Goal: Download file/media

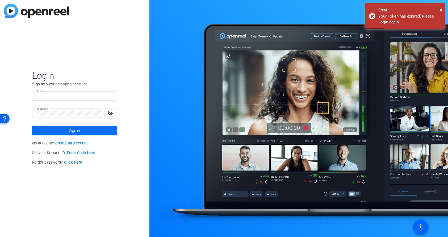
type input "[EMAIL_ADDRESS][DOMAIN_NAME]"
click at [94, 127] on span at bounding box center [74, 130] width 85 height 13
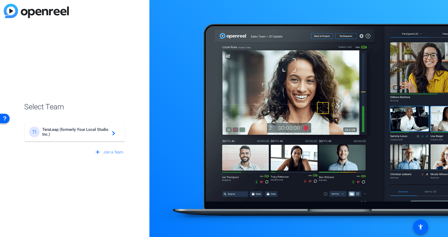
click at [96, 134] on span "TeraLeap (formerly Your Local Studio Inc.)" at bounding box center [75, 132] width 66 height 10
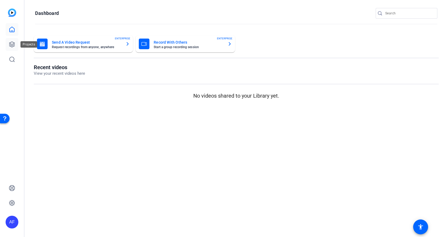
click at [11, 48] on link at bounding box center [12, 44] width 13 height 13
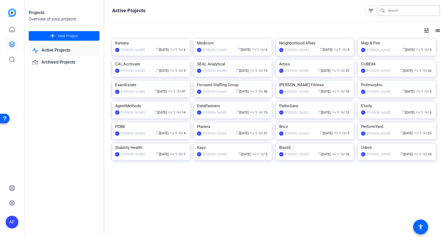
click at [389, 12] on input "Search" at bounding box center [412, 10] width 48 height 6
paste input "CS929_Kantata_Press [PERSON_NAME]"
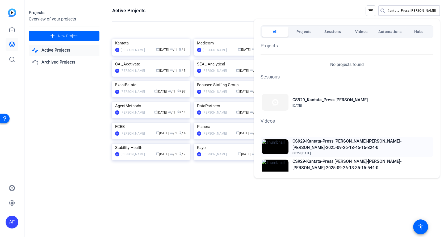
type input "CS929_Kantata_Press [PERSON_NAME]"
click at [310, 141] on h2 "CS929-Kantata-Press [PERSON_NAME]-[PERSON_NAME]-[PERSON_NAME]-2025-09-26-13-46-…" at bounding box center [362, 144] width 140 height 13
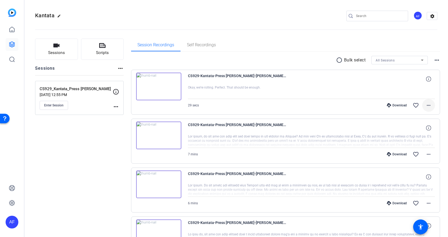
click at [427, 105] on mat-icon "more_horiz" at bounding box center [428, 105] width 6 height 6
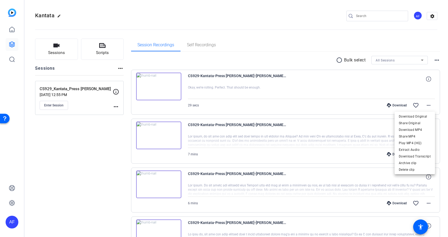
click at [313, 65] on div at bounding box center [224, 118] width 448 height 237
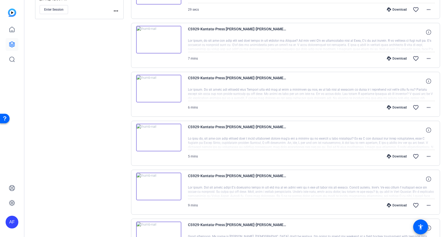
scroll to position [146, 0]
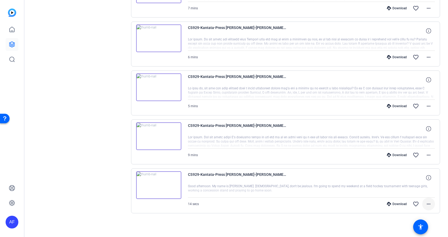
click at [427, 205] on mat-icon "more_horiz" at bounding box center [428, 204] width 6 height 6
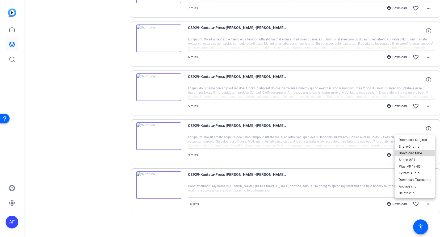
click at [423, 152] on span "Download MP4" at bounding box center [415, 153] width 32 height 6
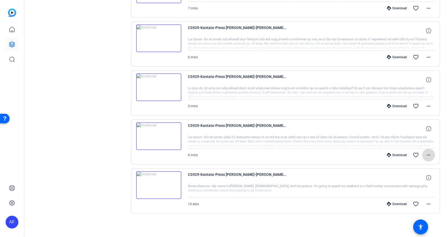
click at [429, 155] on mat-icon "more_horiz" at bounding box center [428, 155] width 6 height 6
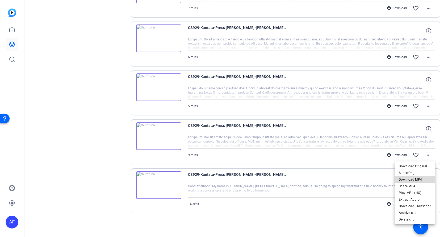
click at [419, 179] on span "Download MP4" at bounding box center [415, 179] width 32 height 6
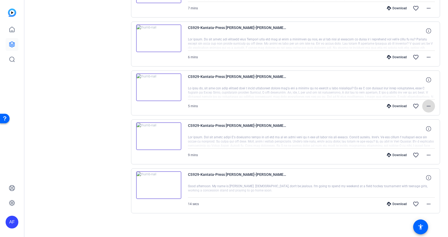
click at [429, 106] on mat-icon "more_horiz" at bounding box center [428, 106] width 6 height 6
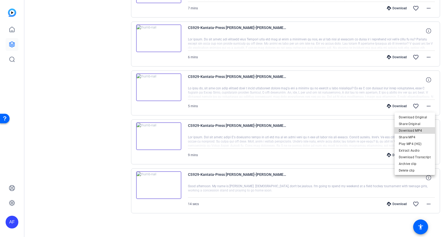
click at [415, 130] on span "Download MP4" at bounding box center [415, 130] width 32 height 6
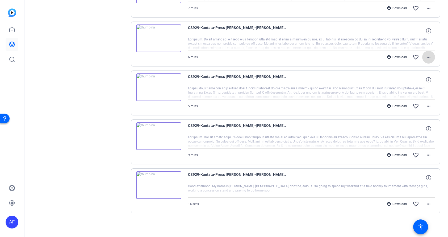
click at [429, 57] on mat-icon "more_horiz" at bounding box center [428, 57] width 6 height 6
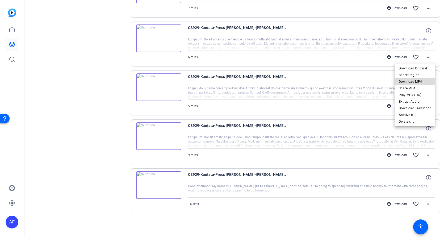
click at [422, 82] on span "Download MP4" at bounding box center [415, 81] width 32 height 6
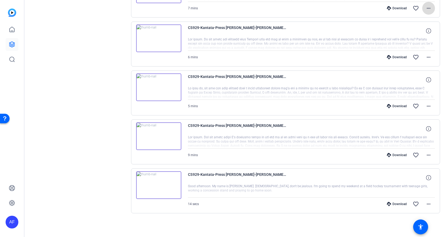
click at [429, 9] on mat-icon "more_horiz" at bounding box center [428, 8] width 6 height 6
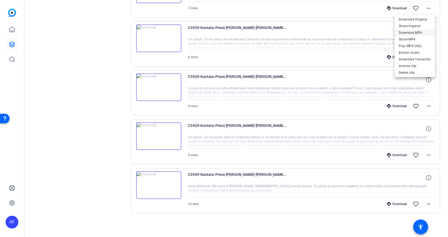
click at [421, 34] on span "Download MP4" at bounding box center [415, 33] width 32 height 6
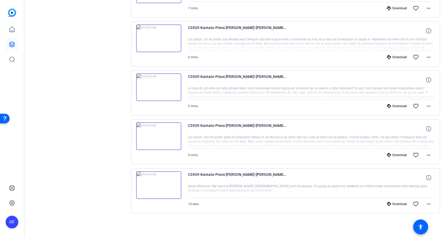
scroll to position [18, 0]
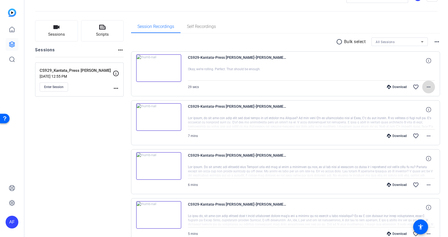
click at [430, 86] on mat-icon "more_horiz" at bounding box center [428, 87] width 6 height 6
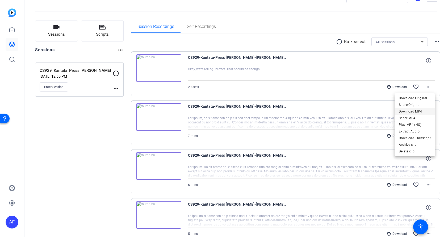
click at [415, 111] on span "Download MP4" at bounding box center [415, 111] width 32 height 6
